Goal: Information Seeking & Learning: Check status

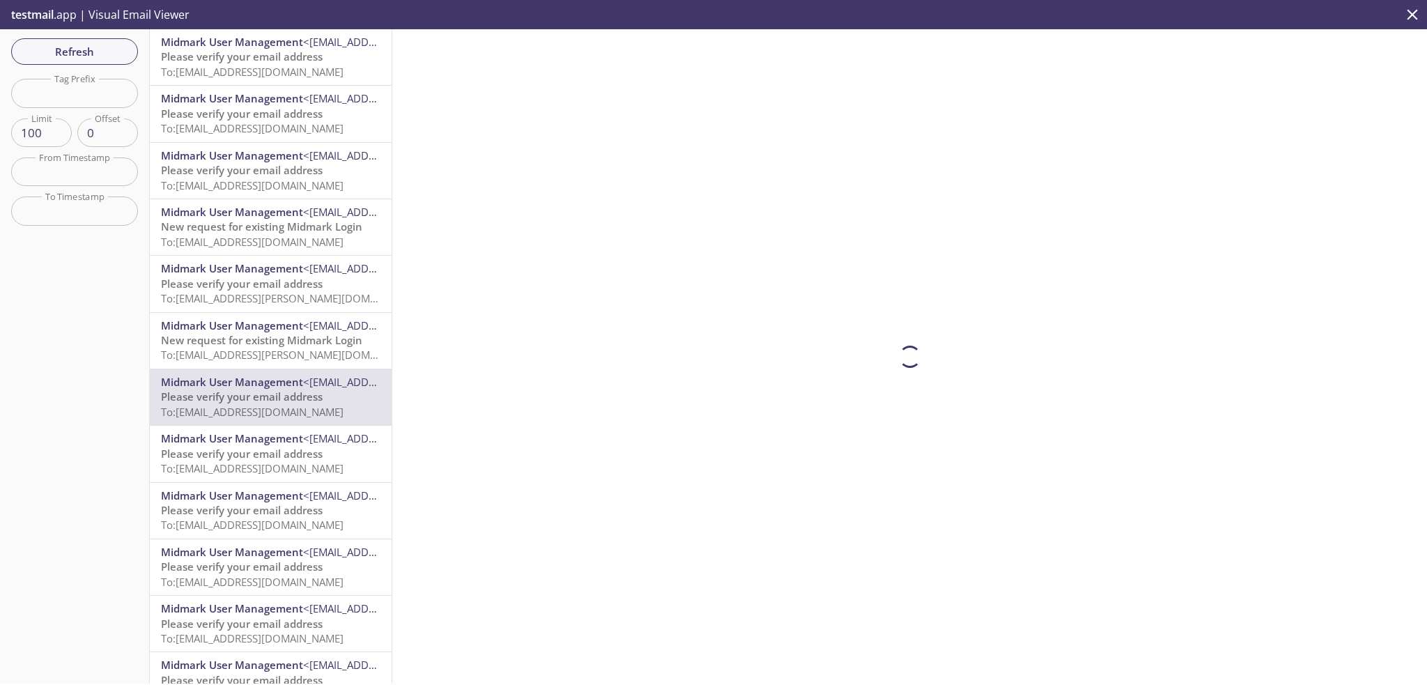
click at [228, 68] on span "To: ecommerce.mscott2@inbox.testmail.app" at bounding box center [252, 72] width 183 height 14
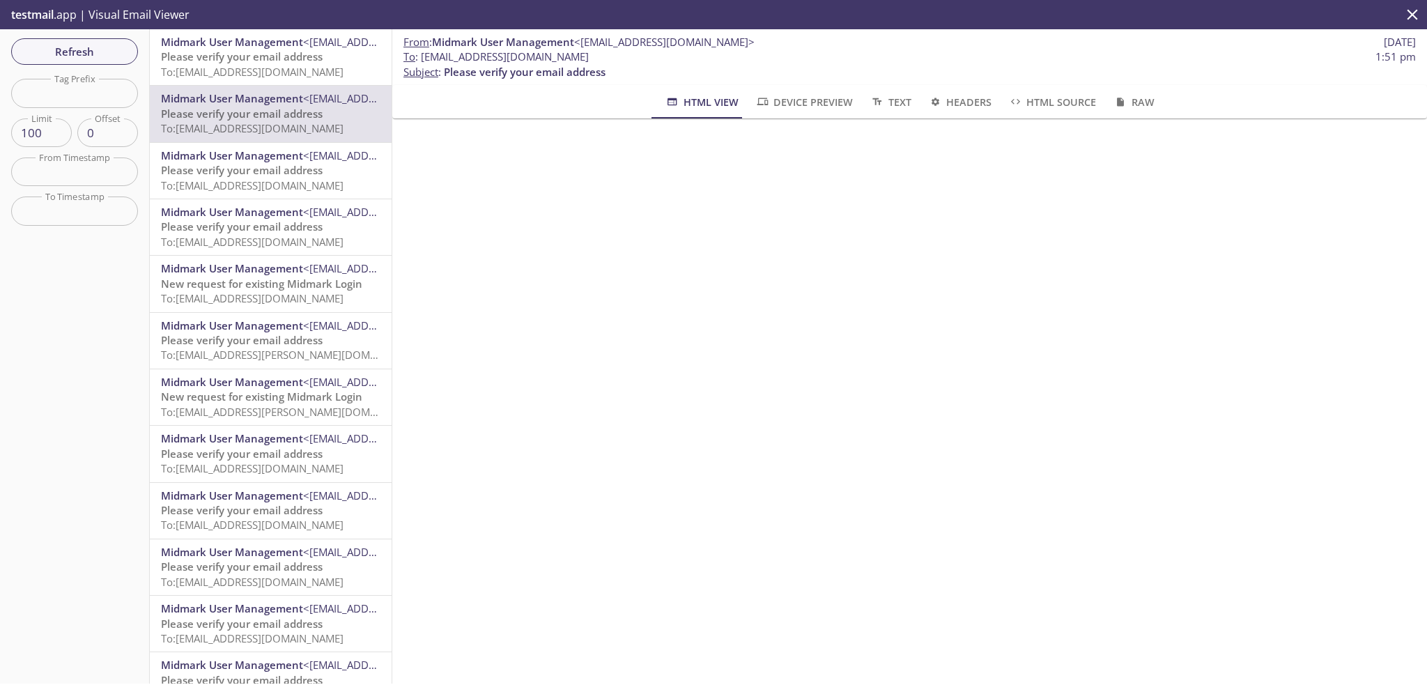
click at [191, 42] on span "Midmark User Management" at bounding box center [232, 42] width 142 height 14
click at [233, 53] on span "Please verify your email address" at bounding box center [242, 56] width 162 height 14
